Goal: Communication & Community: Answer question/provide support

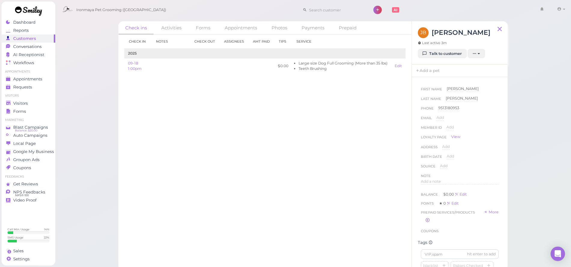
scroll to position [177, 0]
click at [23, 98] on ul "Visitors Visitors Forms" at bounding box center [29, 105] width 54 height 22
click at [22, 102] on span "Visitors" at bounding box center [20, 103] width 15 height 5
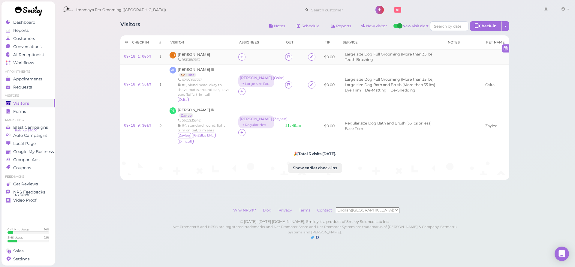
click at [203, 59] on div "9513180953" at bounding box center [194, 59] width 32 height 5
click at [202, 55] on span "[PERSON_NAME]" at bounding box center [194, 54] width 32 height 5
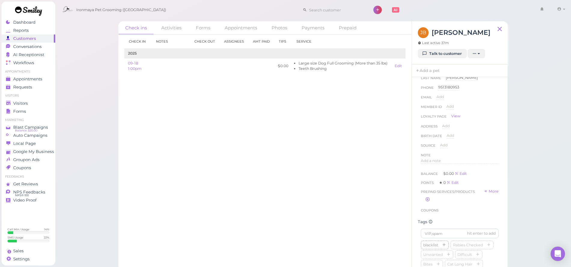
scroll to position [30, 0]
click at [435, 228] on input at bounding box center [459, 224] width 78 height 10
type input "[PERSON_NAME]"
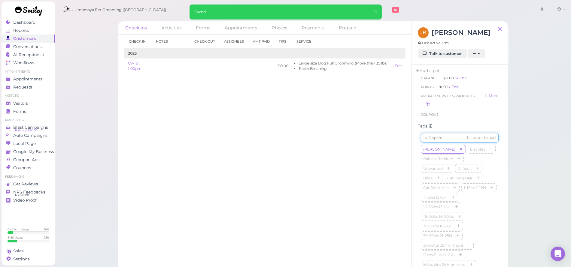
scroll to position [0, 0]
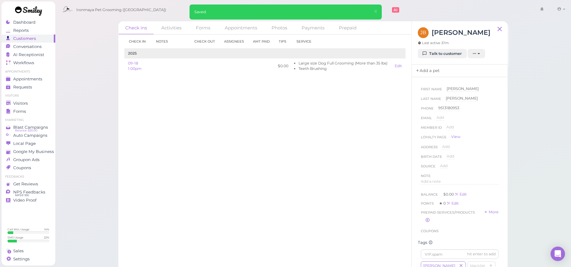
click at [423, 68] on link "Add a pet" at bounding box center [427, 71] width 32 height 13
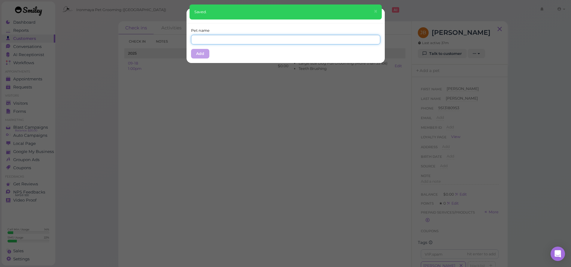
click at [204, 36] on input "text" at bounding box center [285, 40] width 189 height 10
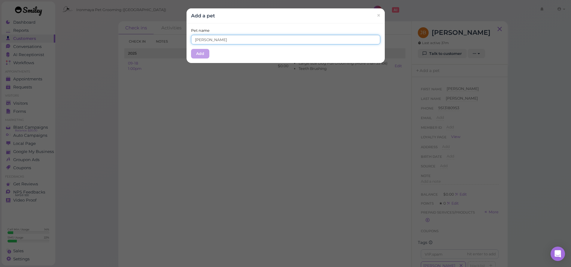
type input "[PERSON_NAME]"
click at [195, 54] on button "Add" at bounding box center [200, 54] width 18 height 10
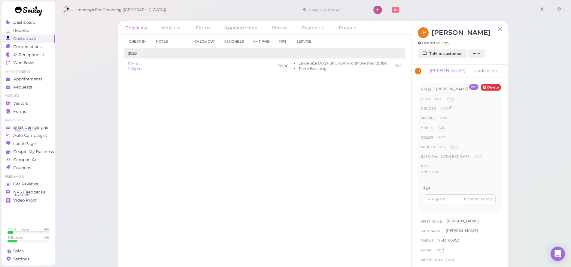
click at [446, 110] on div "Add" at bounding box center [444, 109] width 8 height 6
select select "[DEMOGRAPHIC_DATA]"
click at [448, 115] on div "Done ×" at bounding box center [450, 119] width 21 height 8
click at [447, 118] on button "Done" at bounding box center [447, 119] width 13 height 6
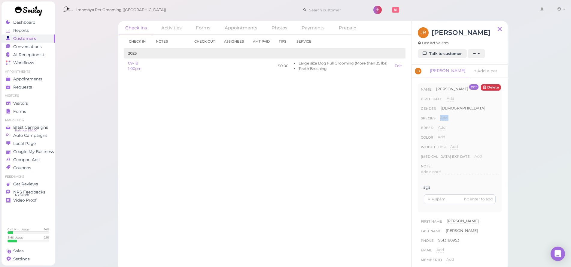
click at [447, 118] on span "Add" at bounding box center [444, 118] width 8 height 5
select select "Dog"
click at [442, 128] on button "Done" at bounding box center [446, 128] width 13 height 6
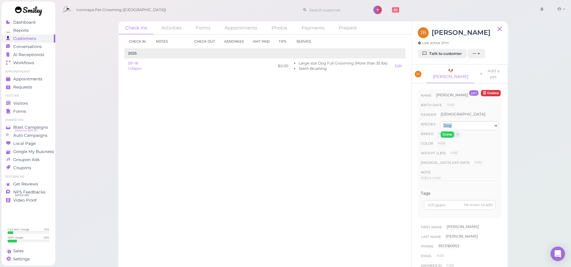
click at [442, 131] on span "Add" at bounding box center [442, 133] width 8 height 5
click at [442, 131] on input at bounding box center [468, 135] width 61 height 9
type input "Doodle"
click at [439, 141] on button "Done" at bounding box center [444, 144] width 13 height 6
click at [441, 141] on span "Add" at bounding box center [441, 143] width 8 height 5
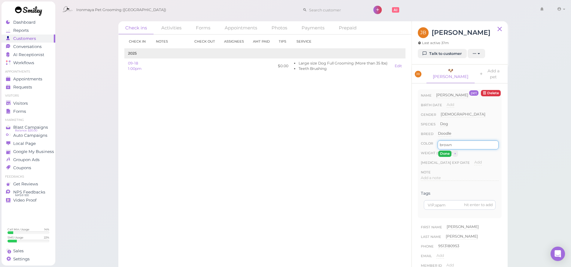
type input "brown"
click at [445, 151] on button "Done" at bounding box center [444, 154] width 13 height 6
click at [13, 104] on div "Visitors" at bounding box center [27, 103] width 43 height 5
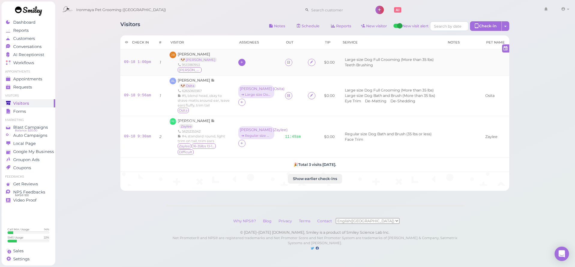
click at [240, 64] on icon at bounding box center [242, 62] width 4 height 5
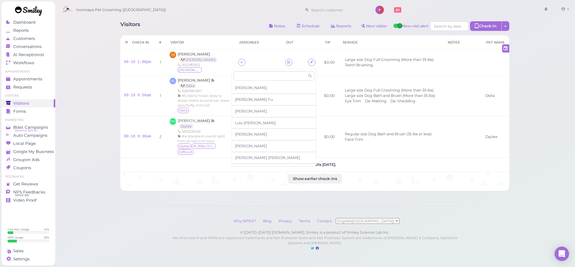
click at [239, 103] on div "Ida Fu" at bounding box center [274, 100] width 84 height 12
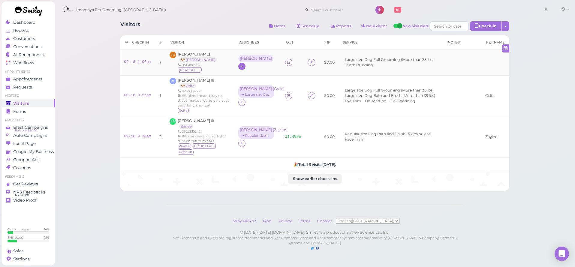
click at [240, 61] on div "[PERSON_NAME]" at bounding box center [256, 58] width 32 height 4
click at [243, 81] on span "Select services" at bounding box center [250, 81] width 28 height 7
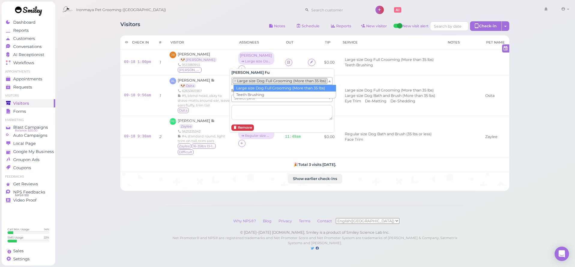
click at [245, 80] on li "× Large size Dog Full Grooming (More than 35 lbs)" at bounding box center [280, 81] width 95 height 6
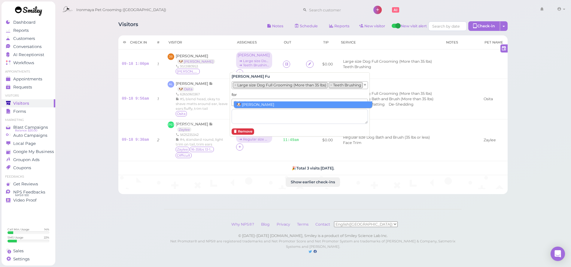
click at [245, 98] on div "for Select pets" at bounding box center [299, 108] width 136 height 32
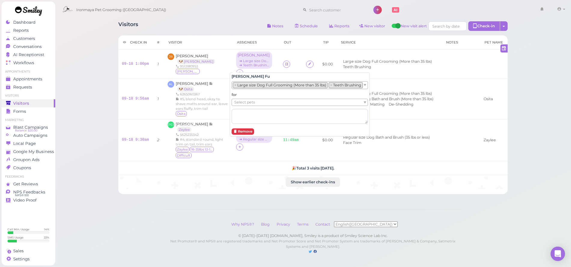
click at [244, 102] on span "Select pets" at bounding box center [244, 102] width 21 height 7
click at [63, 110] on div "Visitors Notes Schedule Reports New visitor New visit alert Check-in Customer c…" at bounding box center [313, 133] width 516 height 267
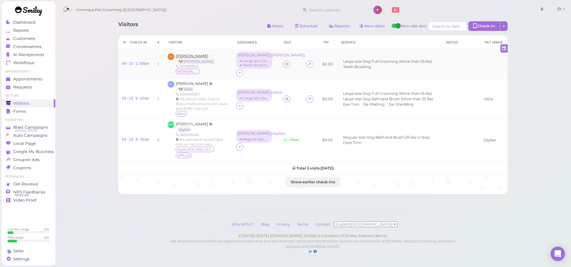
click at [200, 59] on div "Javier Barrientos 🐶 Oliver 9513180953 Oliver" at bounding box center [197, 64] width 42 height 22
click at [200, 58] on span "[PERSON_NAME]" at bounding box center [192, 56] width 32 height 5
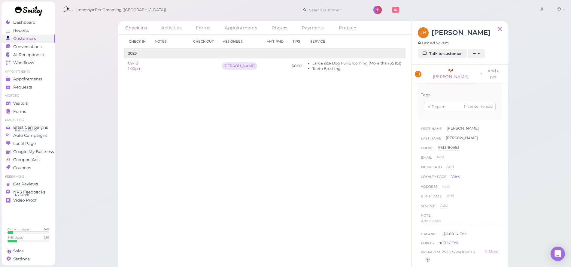
scroll to position [164, 0]
click at [436, 153] on span "Add a note" at bounding box center [430, 155] width 20 height 5
click at [439, 156] on div at bounding box center [459, 171] width 77 height 36
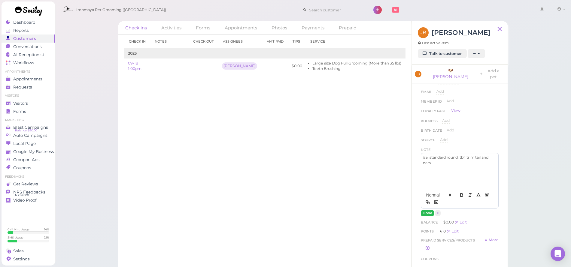
click at [422, 210] on button "Done" at bounding box center [426, 213] width 13 height 6
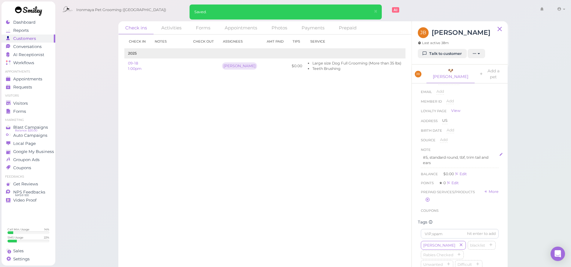
click at [469, 155] on p "#5, standard round, tbf, trim tail and ears" at bounding box center [460, 160] width 74 height 11
click at [483, 155] on p "#5, standard round, tbf, trim tail and ears" at bounding box center [460, 160] width 74 height 11
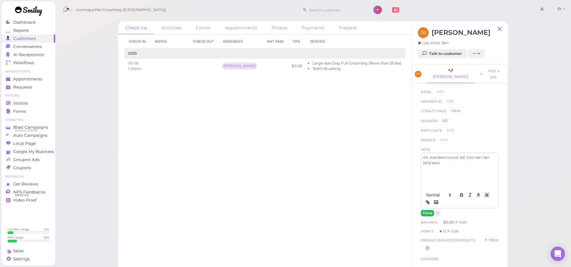
click at [427, 210] on button "Done" at bounding box center [426, 213] width 13 height 6
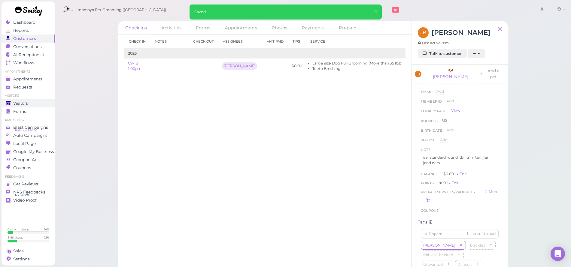
click at [40, 107] on link "Visitors" at bounding box center [29, 103] width 54 height 8
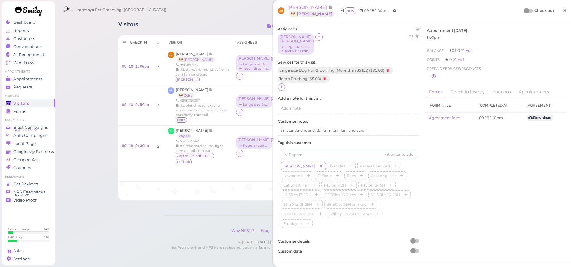
click at [565, 11] on link "×" at bounding box center [564, 11] width 11 height 14
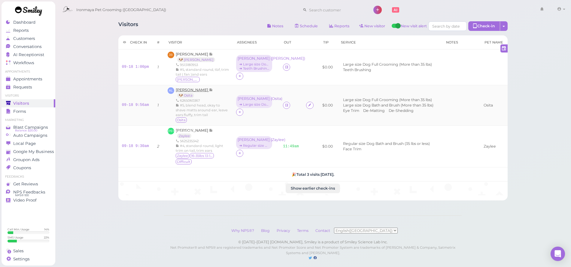
click at [192, 90] on span "[PERSON_NAME]" at bounding box center [192, 90] width 33 height 5
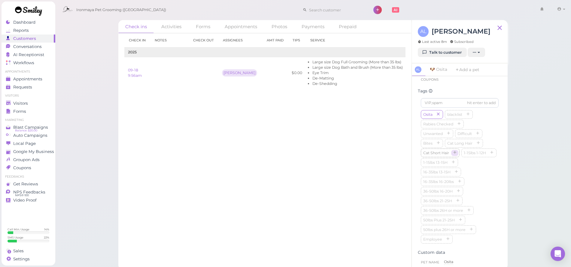
scroll to position [157, 0]
click at [463, 222] on button "button" at bounding box center [460, 219] width 7 height 6
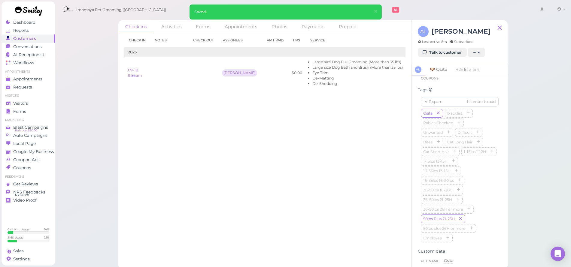
click at [438, 71] on link "🐶 [PERSON_NAME]" at bounding box center [438, 69] width 25 height 13
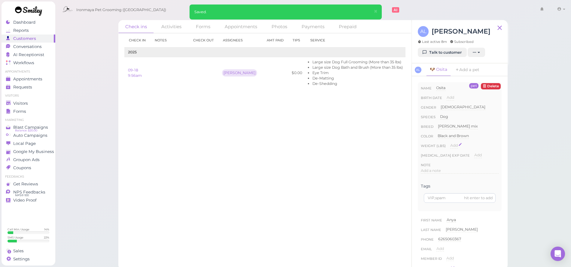
click at [453, 145] on span "Add" at bounding box center [454, 145] width 8 height 5
type input "61"
click at [456, 156] on button "Done" at bounding box center [457, 156] width 13 height 6
click at [434, 171] on span "Add a note" at bounding box center [430, 170] width 20 height 5
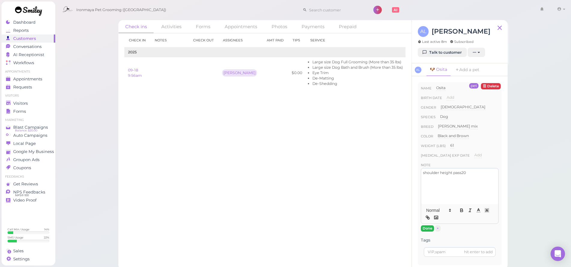
click at [427, 228] on button "Done" at bounding box center [426, 228] width 13 height 6
click at [20, 104] on span "Visitors" at bounding box center [20, 103] width 15 height 5
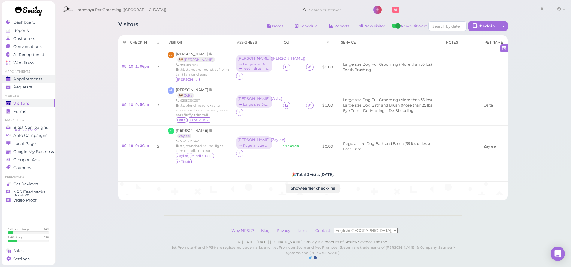
click at [26, 76] on link "Appointments" at bounding box center [29, 79] width 54 height 8
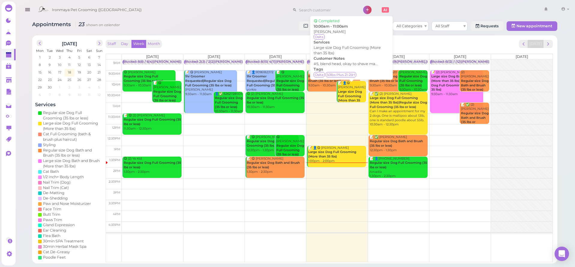
click at [347, 90] on b "Large size Dog Full Grooming (More than 35 lbs)" at bounding box center [350, 98] width 24 height 17
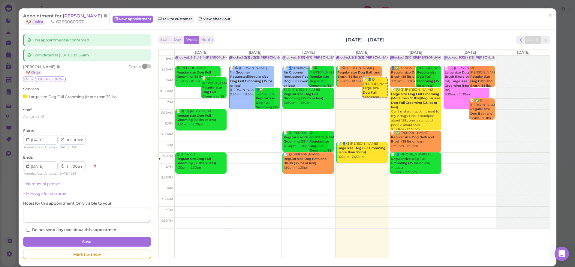
click at [70, 13] on span "[PERSON_NAME]" at bounding box center [83, 16] width 41 height 6
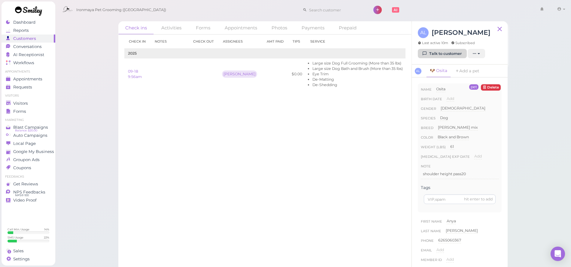
click at [454, 54] on link "Talk to customer" at bounding box center [441, 54] width 49 height 10
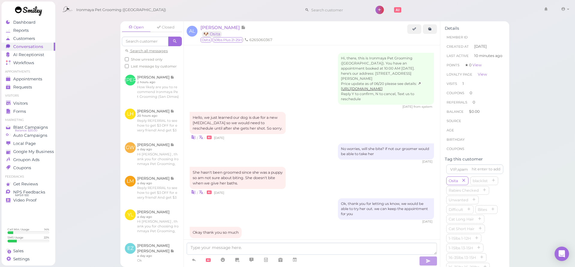
scroll to position [155, 0]
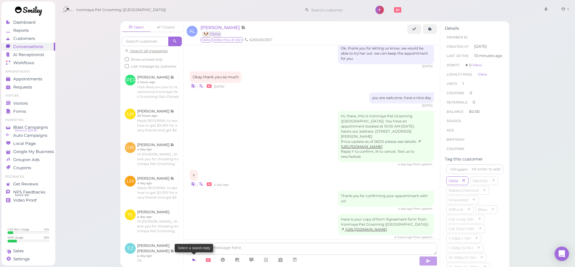
click at [191, 259] on link at bounding box center [194, 260] width 14 height 11
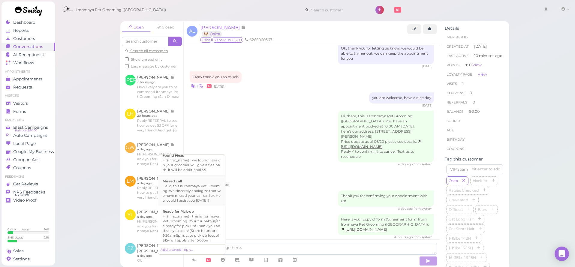
scroll to position [139, 0]
click at [189, 206] on div "Ready for Pick-up" at bounding box center [192, 203] width 58 height 5
type textarea "Hi {{first_name}}, this is Ironmaya Pet Grooming. Your fur baby is/are ready fo…"
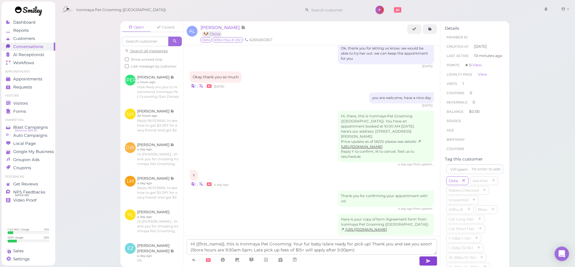
click at [426, 260] on icon "button" at bounding box center [428, 261] width 5 height 6
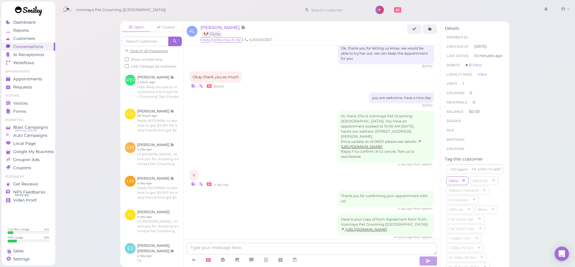
scroll to position [184, 0]
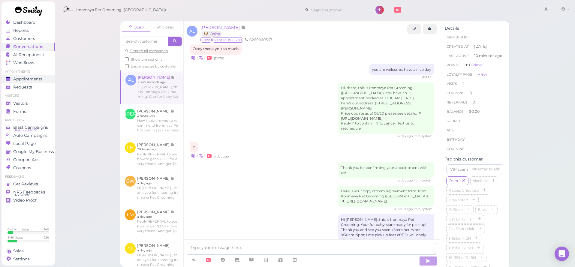
click at [54, 80] on link "Appointments" at bounding box center [29, 79] width 54 height 8
